Goal: Information Seeking & Learning: Learn about a topic

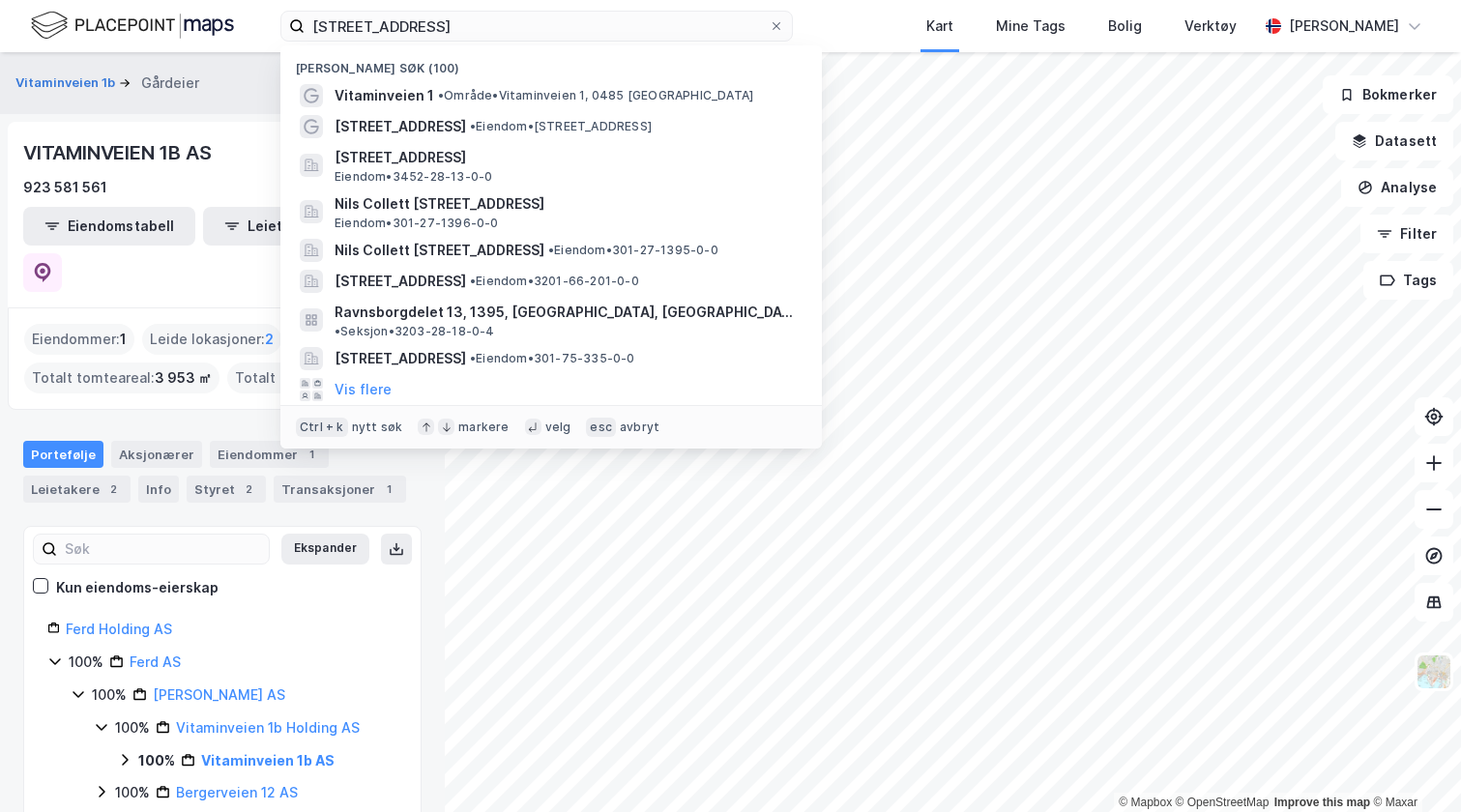
click at [388, 28] on input "[STREET_ADDRESS]" at bounding box center [536, 26] width 464 height 29
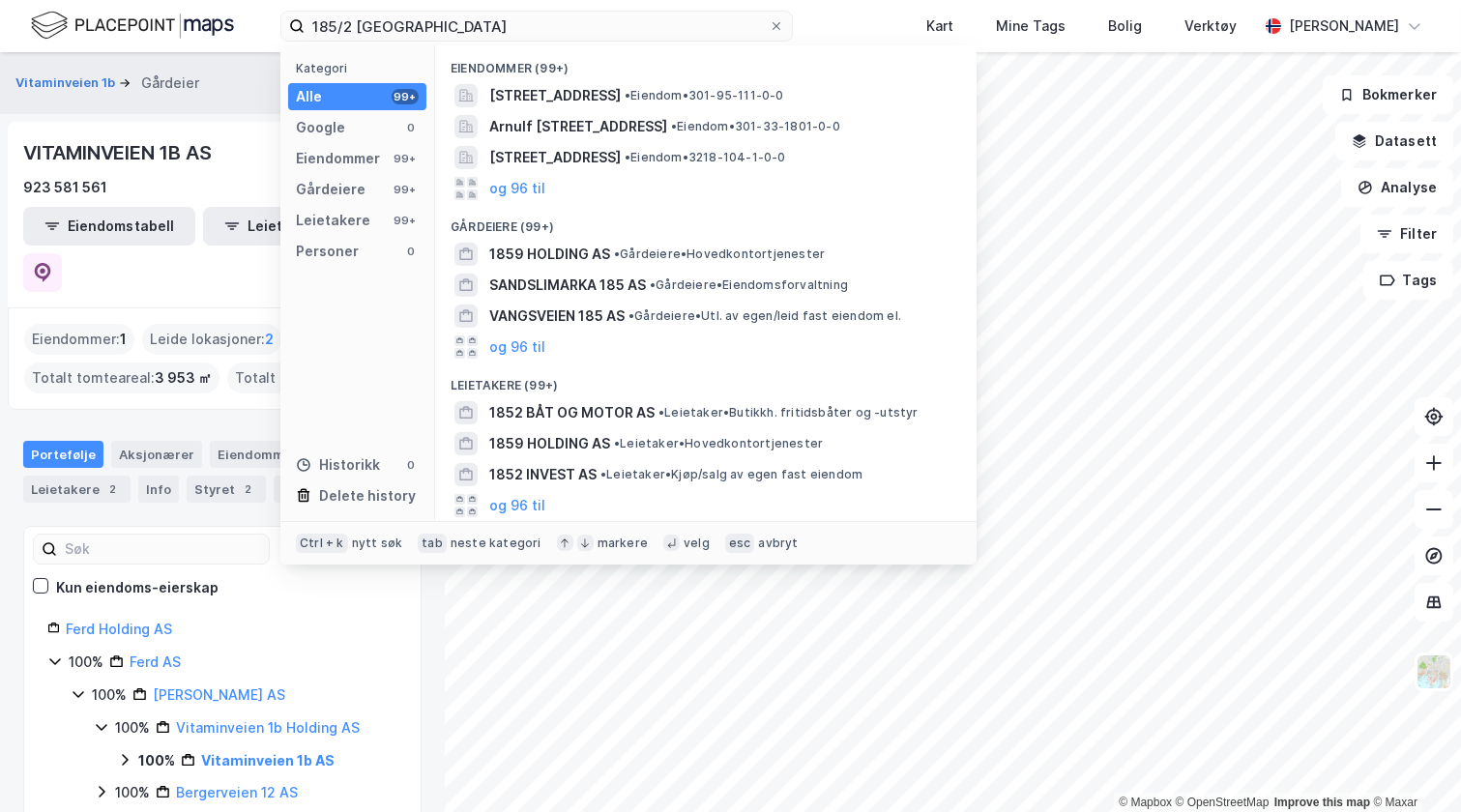
type input "185/2 [GEOGRAPHIC_DATA]"
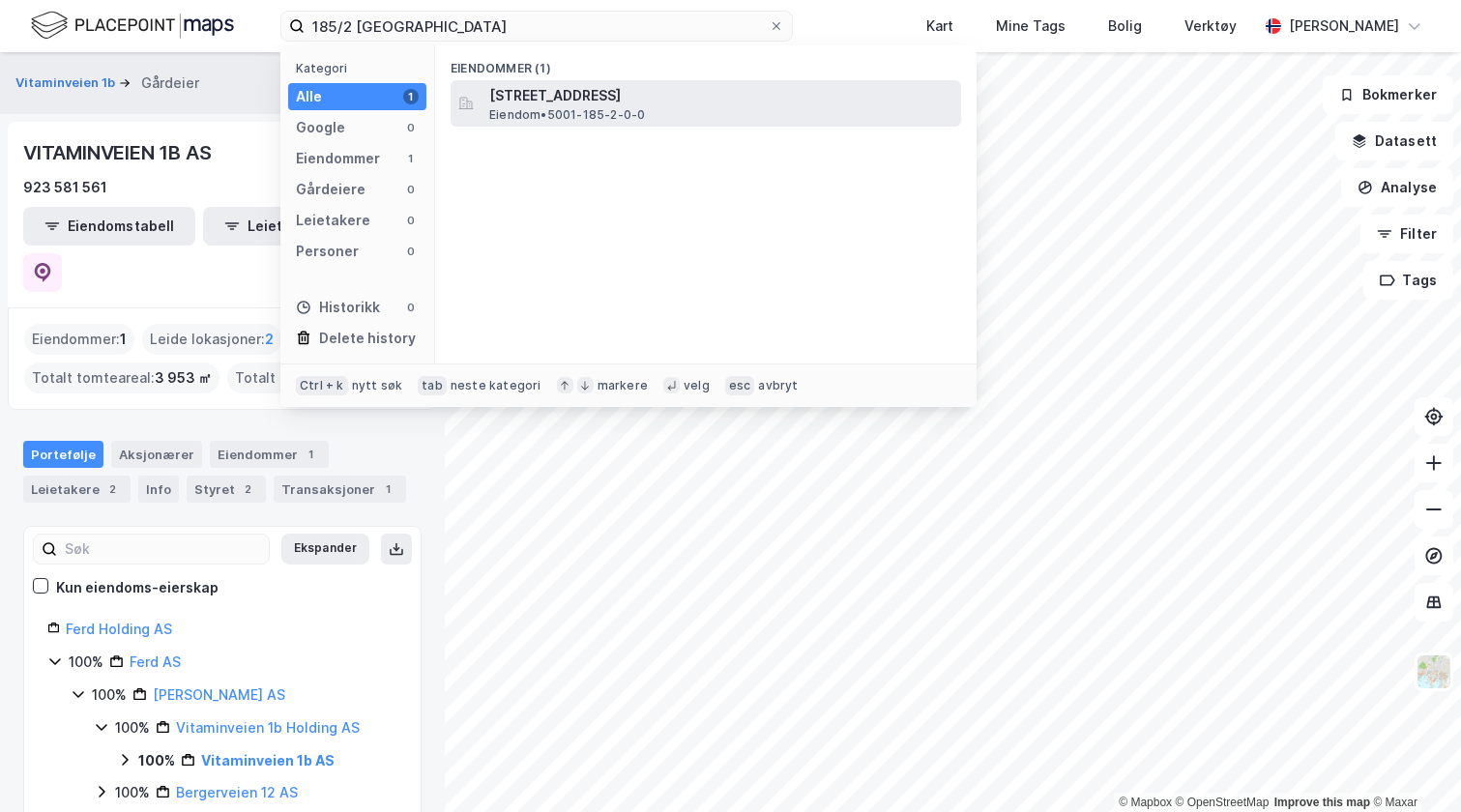
click at [557, 95] on span "[STREET_ADDRESS]" at bounding box center [721, 96] width 464 height 23
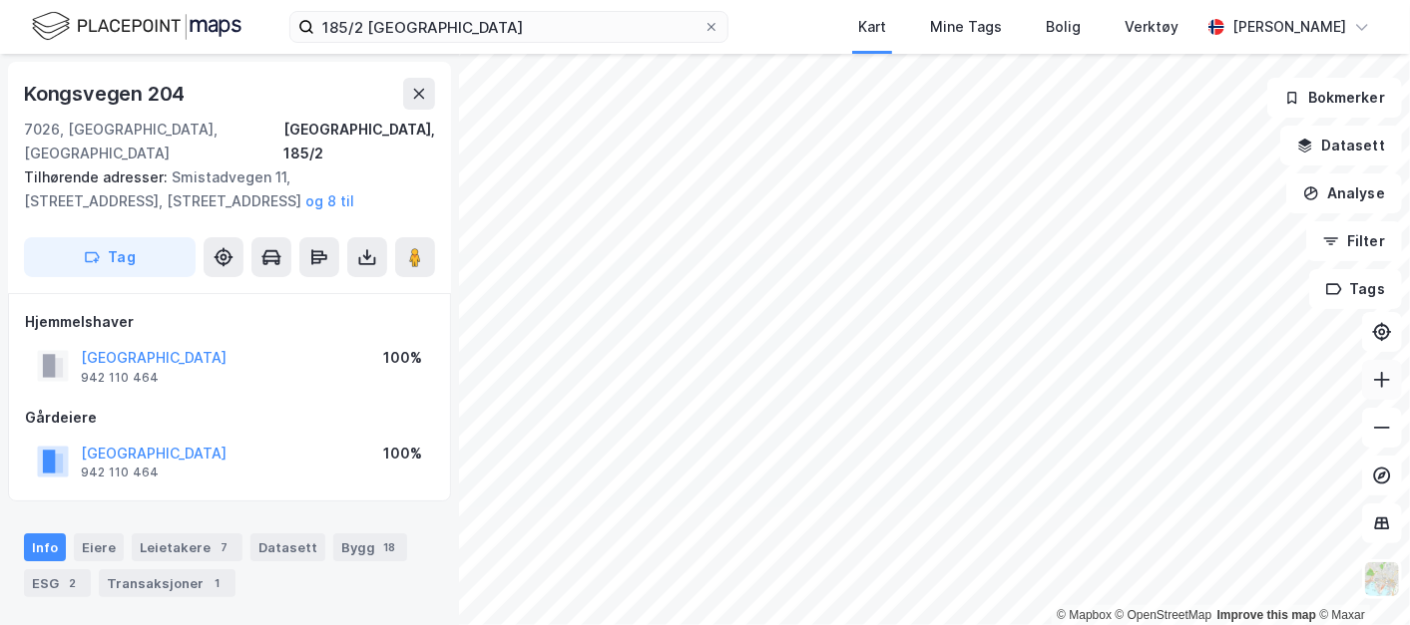
click at [1383, 388] on icon at bounding box center [1382, 380] width 20 height 20
click at [1387, 384] on icon at bounding box center [1382, 380] width 20 height 20
